Goal: Find specific page/section: Find specific page/section

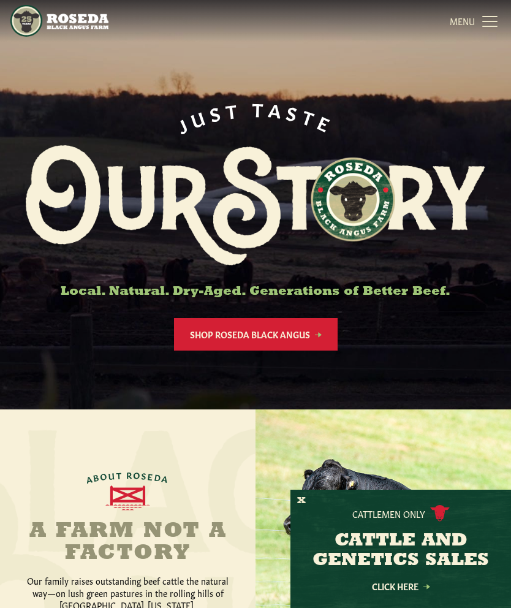
click at [300, 505] on button "X" at bounding box center [301, 500] width 9 height 13
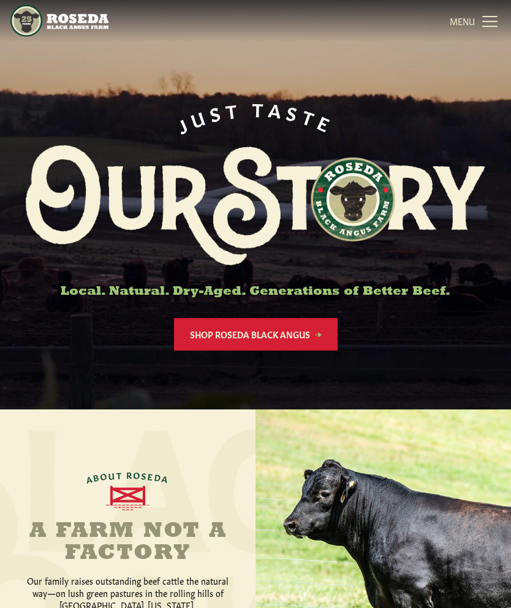
click at [319, 340] on link "Shop Roseda Black Angus" at bounding box center [256, 334] width 164 height 32
click at [485, 21] on link "MENU CLOSE" at bounding box center [475, 21] width 51 height 25
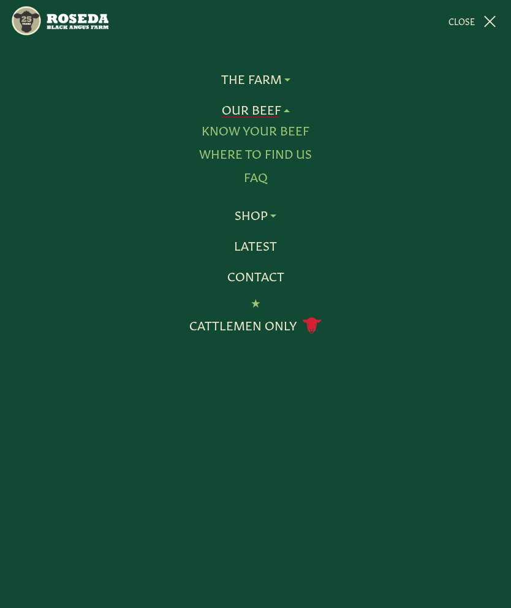
click at [307, 131] on link "Know Your Beef" at bounding box center [256, 131] width 108 height 16
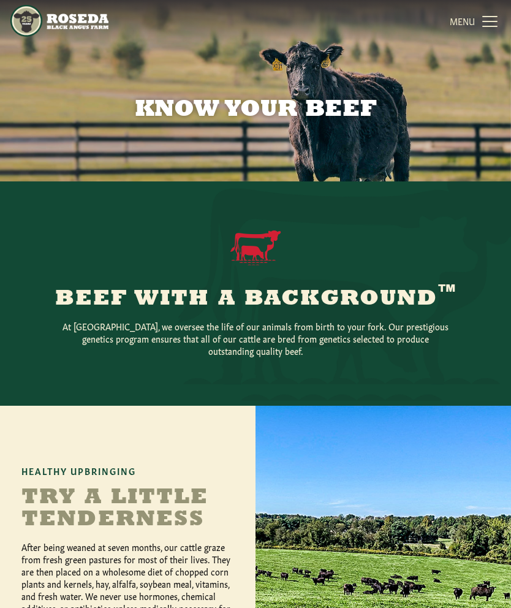
click at [491, 22] on link "MENU CLOSE" at bounding box center [475, 21] width 51 height 25
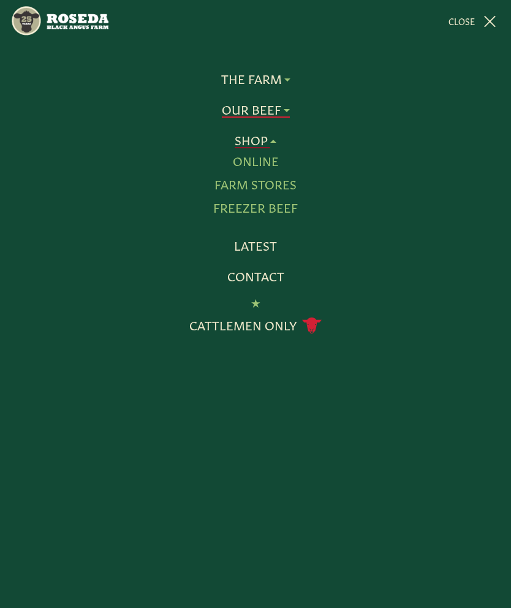
click at [286, 186] on link "Farm Stores" at bounding box center [255, 184] width 82 height 16
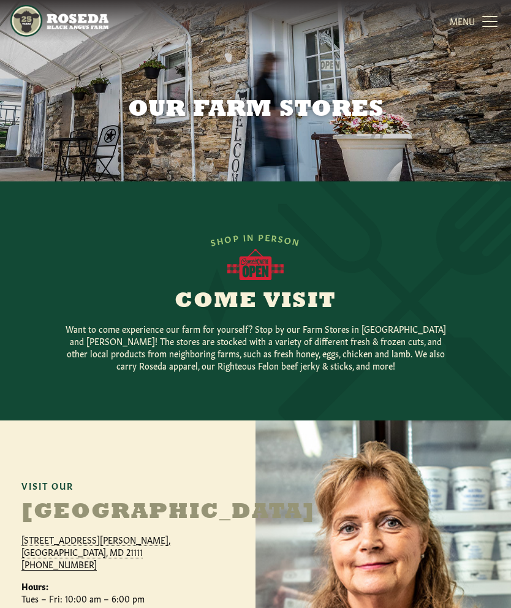
click at [487, 32] on link "MENU CLOSE" at bounding box center [475, 21] width 51 height 25
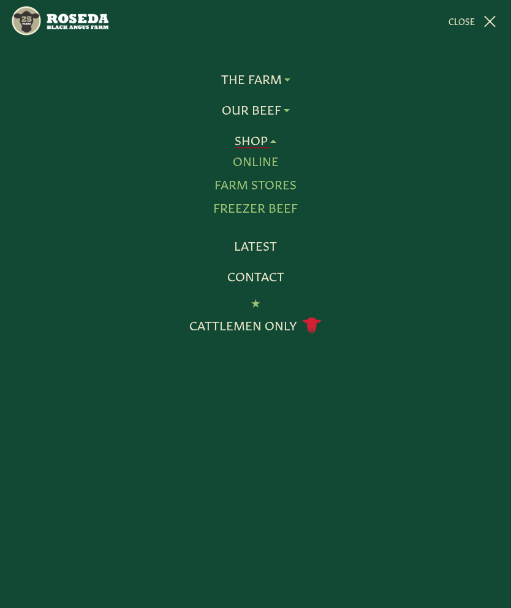
click at [287, 184] on link "Farm Stores" at bounding box center [255, 184] width 82 height 16
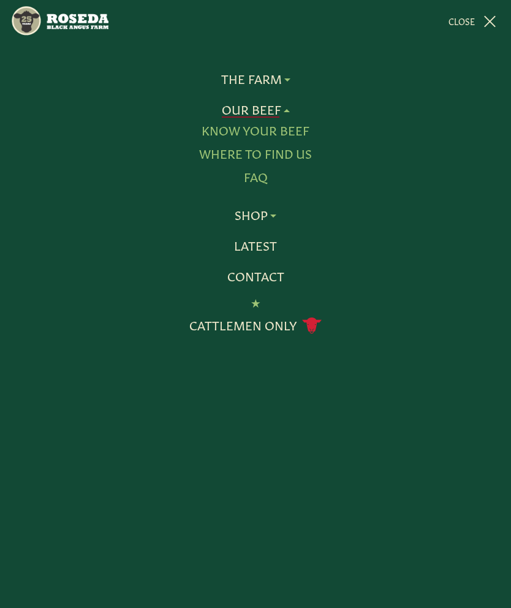
click at [288, 111] on link "Our Beef" at bounding box center [256, 110] width 68 height 16
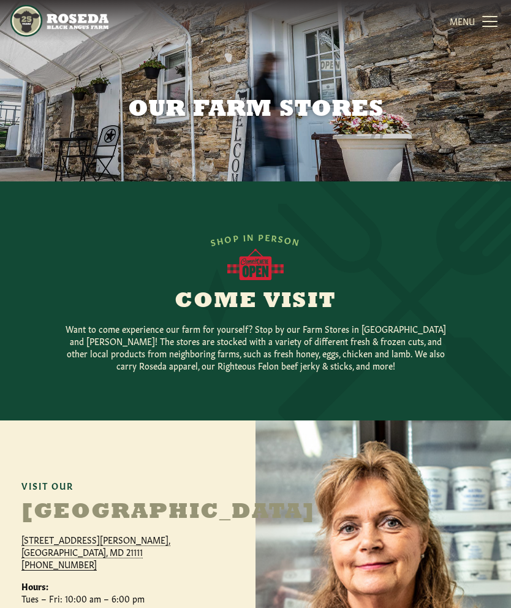
click at [484, 17] on link "MENU CLOSE" at bounding box center [475, 21] width 51 height 25
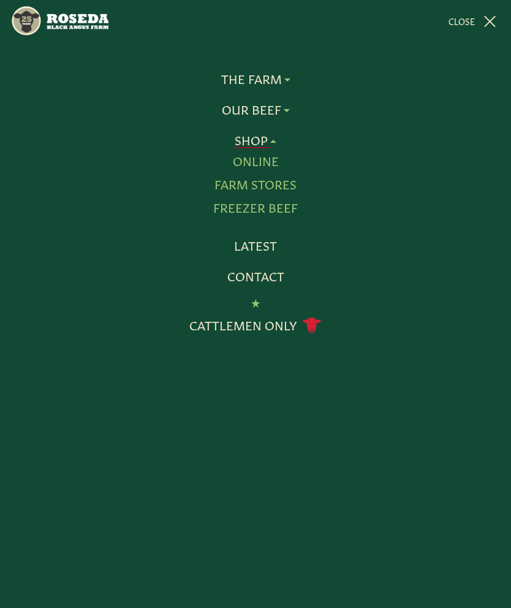
click at [276, 164] on link "Online" at bounding box center [256, 161] width 46 height 16
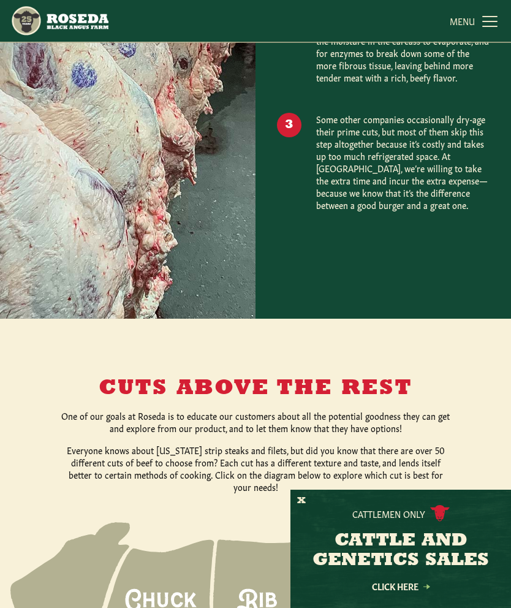
scroll to position [962, 0]
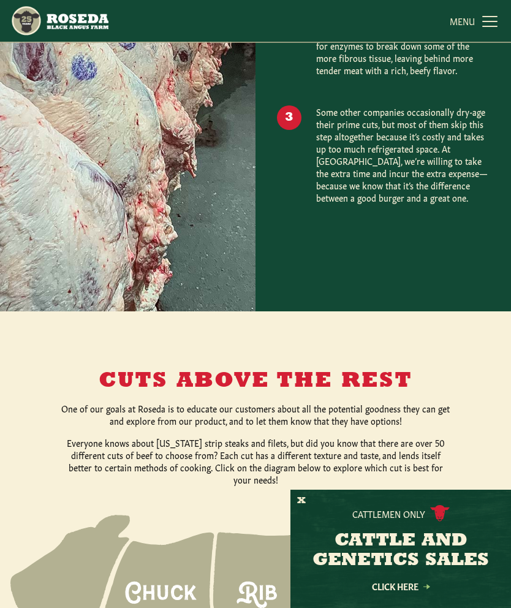
click at [304, 507] on button "X" at bounding box center [301, 500] width 9 height 13
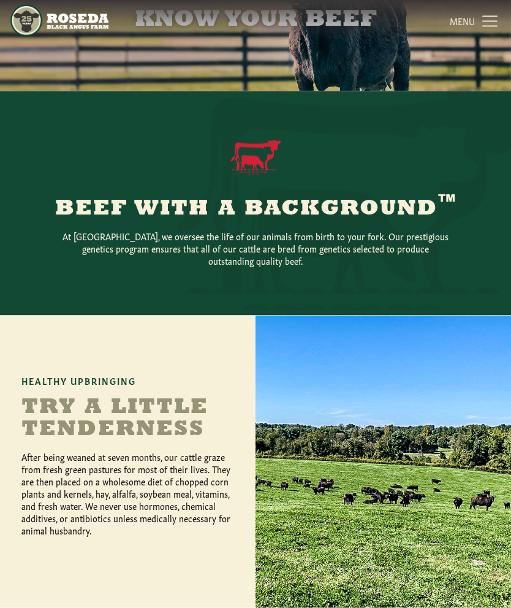
scroll to position [0, 0]
